Goal: Obtain resource: Obtain resource

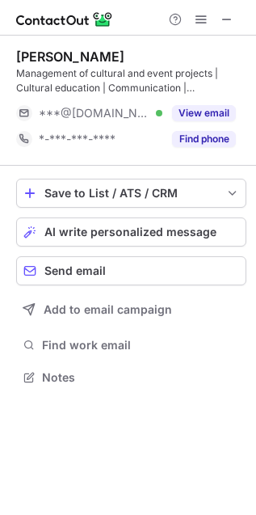
scroll to position [366, 256]
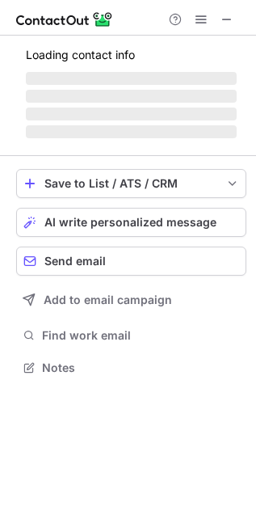
scroll to position [352, 256]
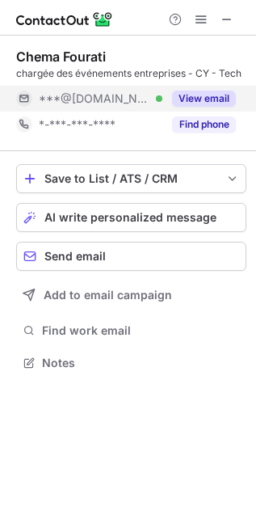
click at [214, 98] on button "View email" at bounding box center [204, 99] width 64 height 16
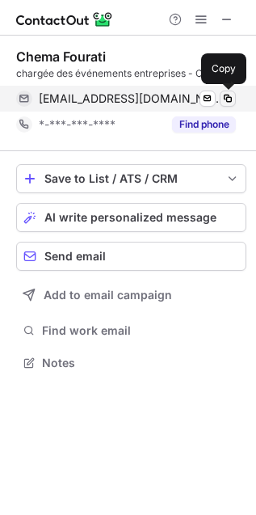
click at [233, 99] on span at bounding box center [228, 98] width 13 height 13
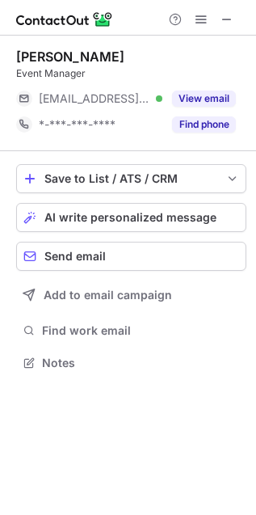
scroll to position [352, 256]
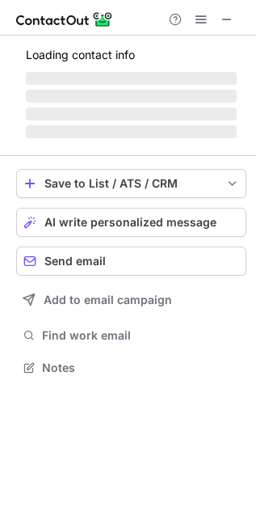
scroll to position [352, 256]
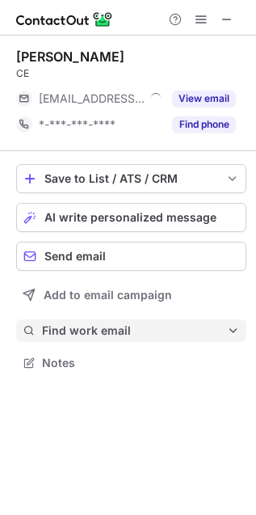
scroll to position [352, 256]
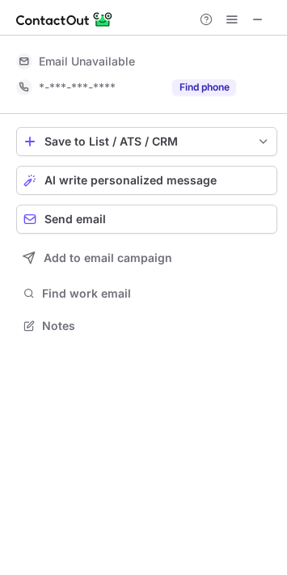
scroll to position [357, 287]
